Goal: Information Seeking & Learning: Check status

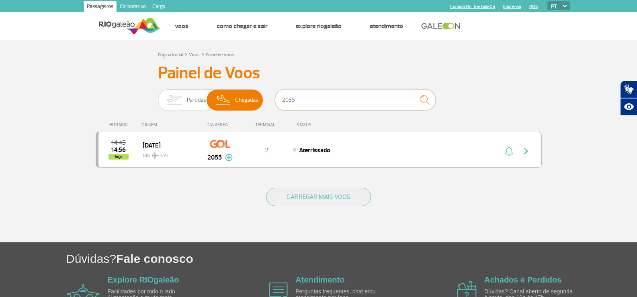
click at [300, 106] on input "2055" at bounding box center [355, 99] width 161 height 21
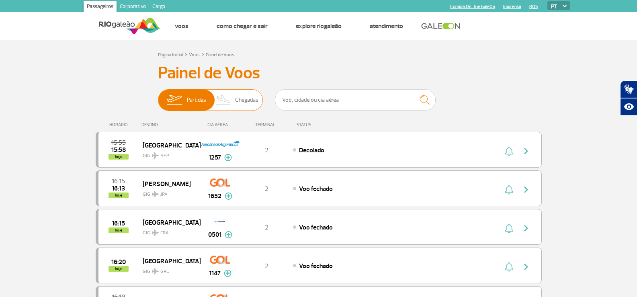
click at [240, 95] on span "Chegadas" at bounding box center [246, 100] width 23 height 21
click at [158, 96] on input "Partidas Chegadas" at bounding box center [158, 96] width 0 height 0
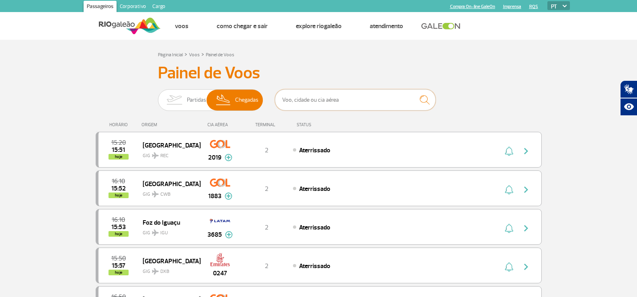
click at [308, 98] on input "text" at bounding box center [355, 99] width 161 height 21
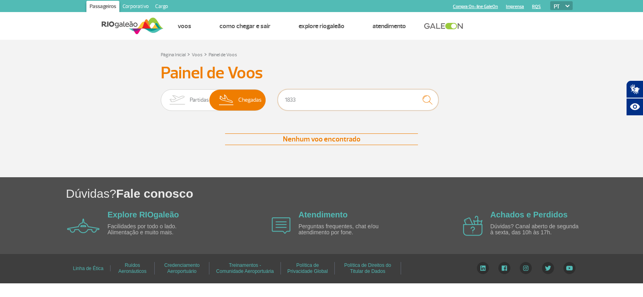
click at [298, 99] on input "1833" at bounding box center [358, 99] width 161 height 21
type input "1833"
click at [344, 104] on input "1833" at bounding box center [358, 99] width 161 height 21
click at [340, 102] on input "1833" at bounding box center [358, 99] width 161 height 21
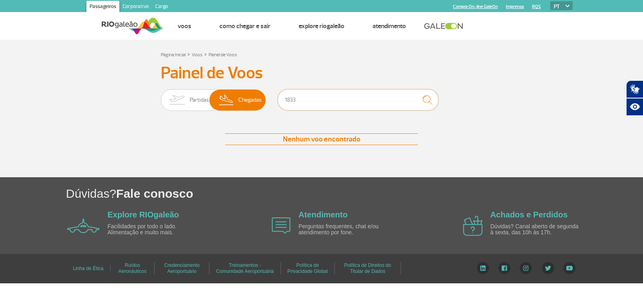
click at [340, 102] on input "1833" at bounding box center [358, 99] width 161 height 21
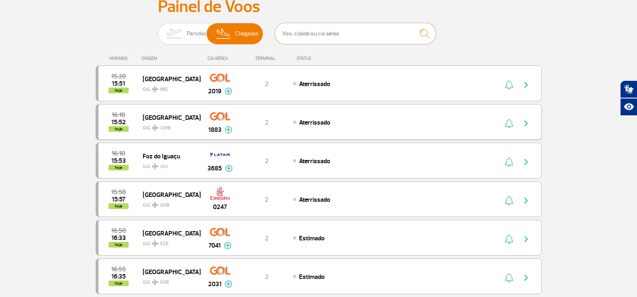
scroll to position [80, 0]
